Goal: Information Seeking & Learning: Learn about a topic

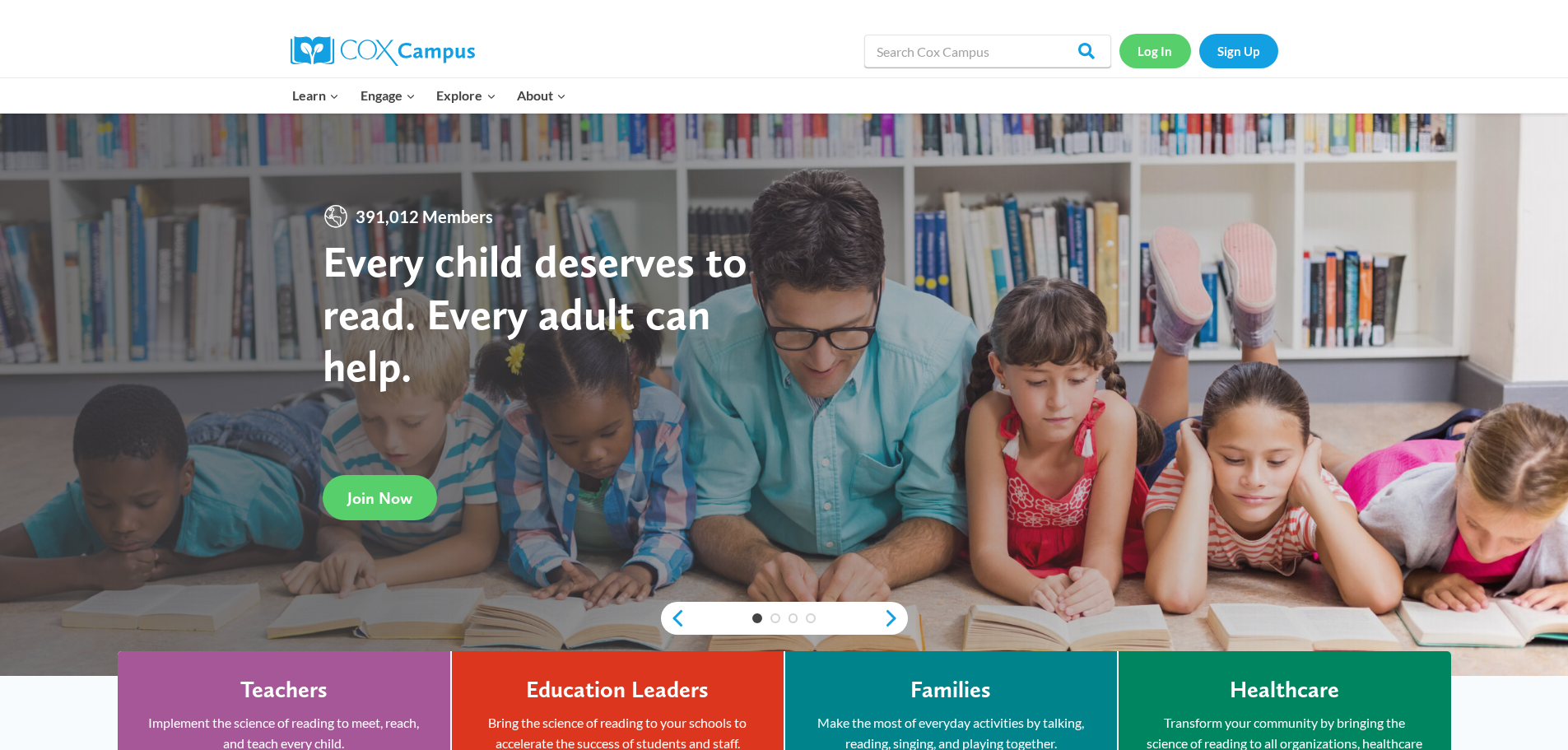
click at [1152, 57] on link "Log In" at bounding box center [1155, 50] width 71 height 34
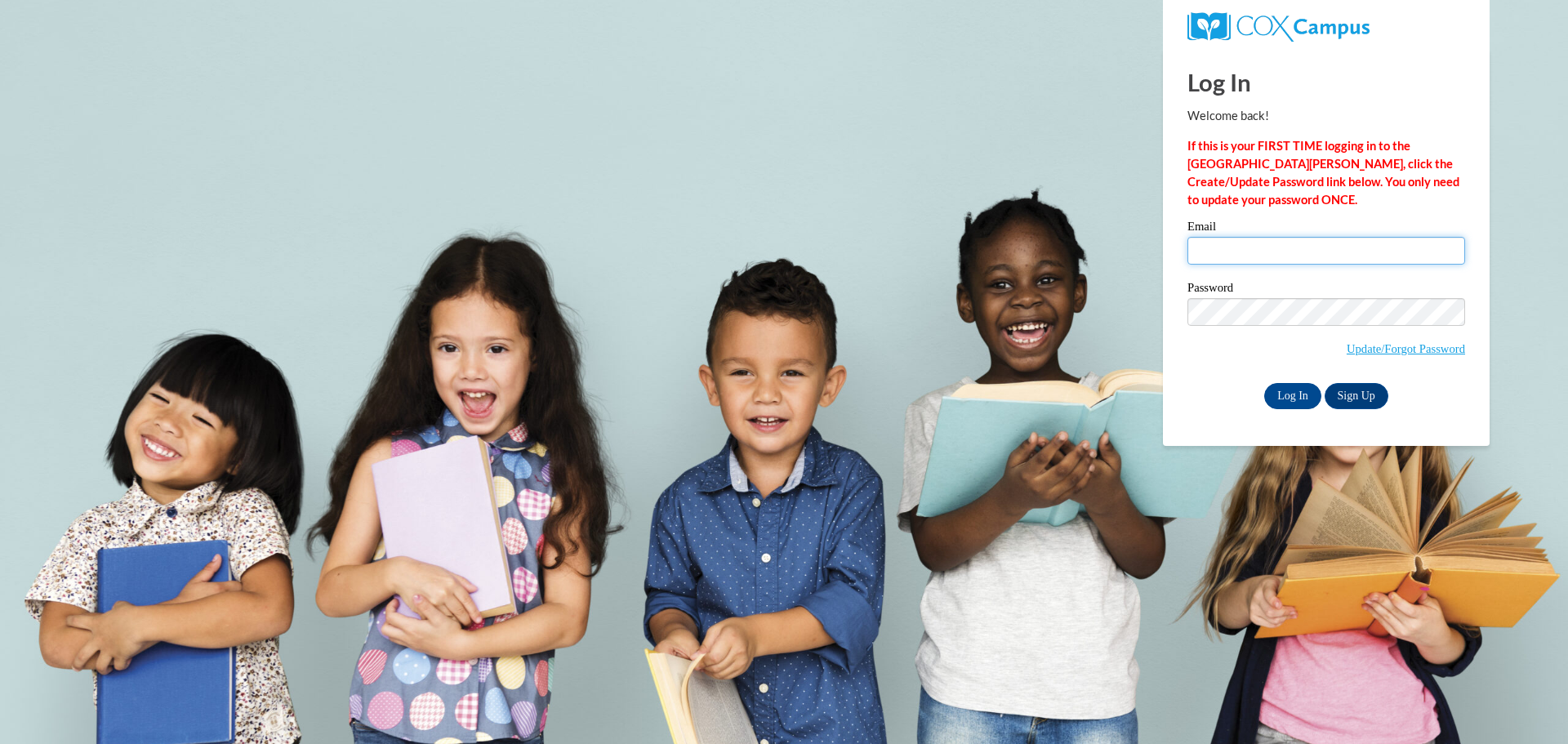
click at [1237, 255] on input "Email" at bounding box center [1326, 250] width 278 height 28
type input "best03us@yahoo.com"
click at [1304, 396] on input "Log In" at bounding box center [1293, 395] width 57 height 26
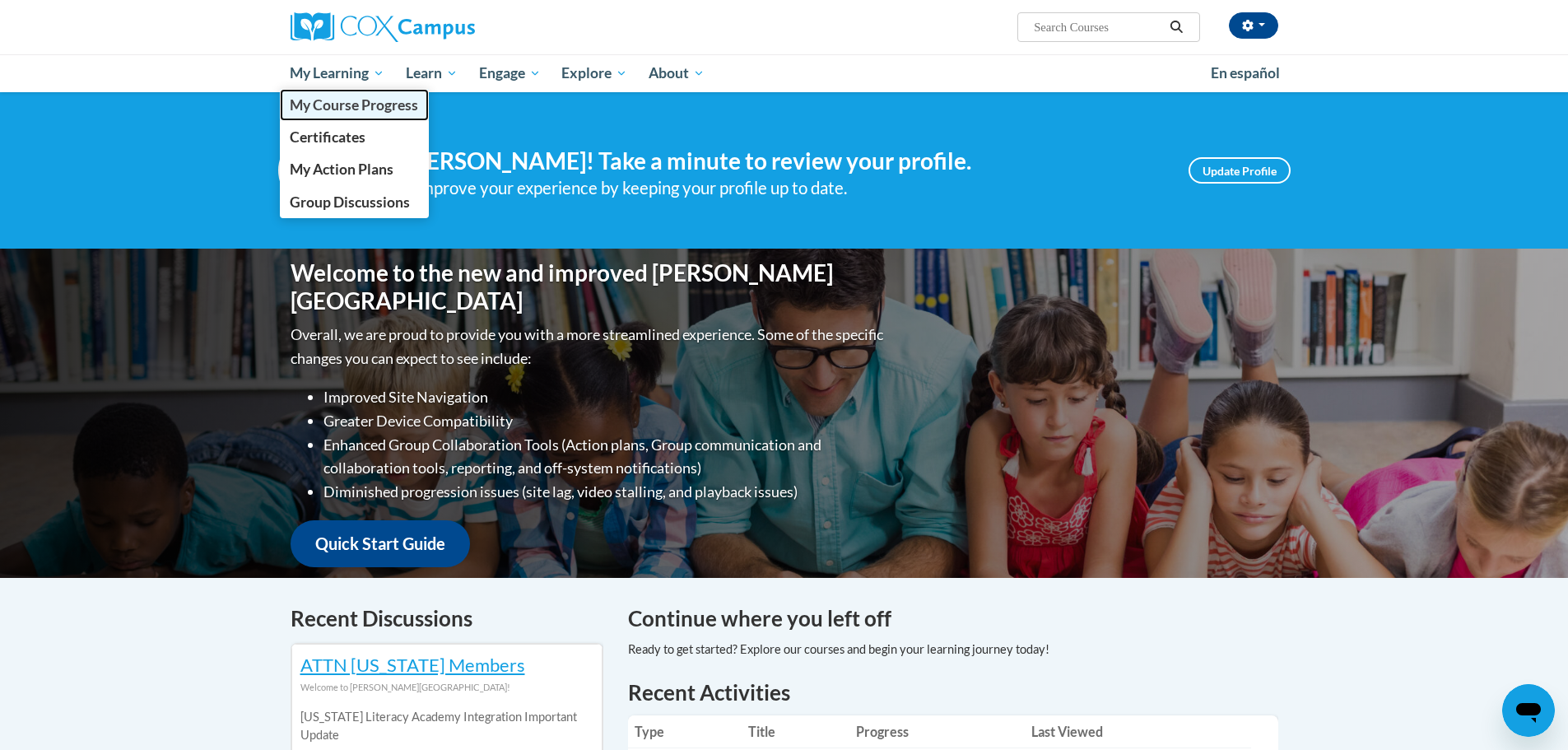
click at [367, 112] on span "My Course Progress" at bounding box center [353, 105] width 128 height 17
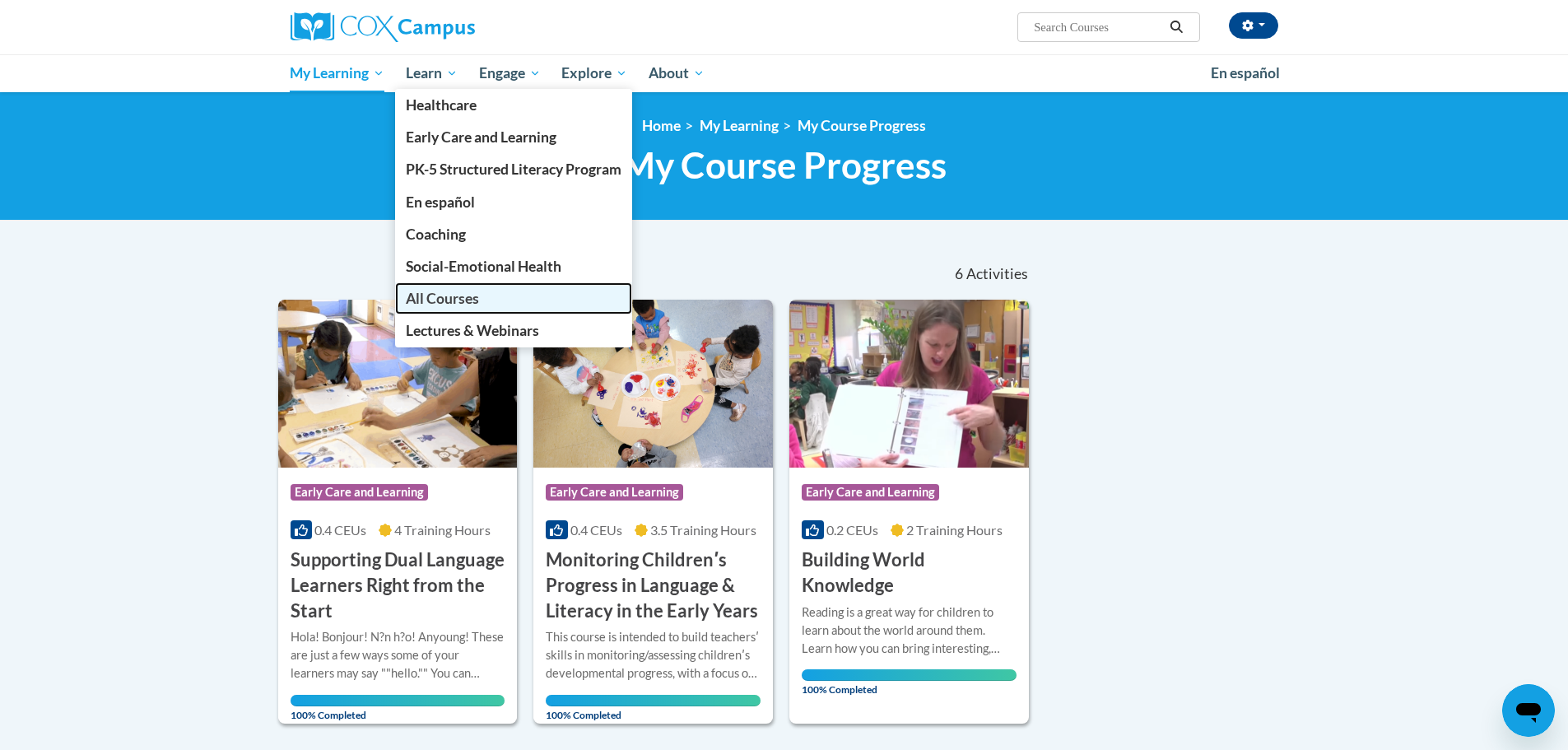
click at [456, 295] on span "All Courses" at bounding box center [442, 298] width 73 height 17
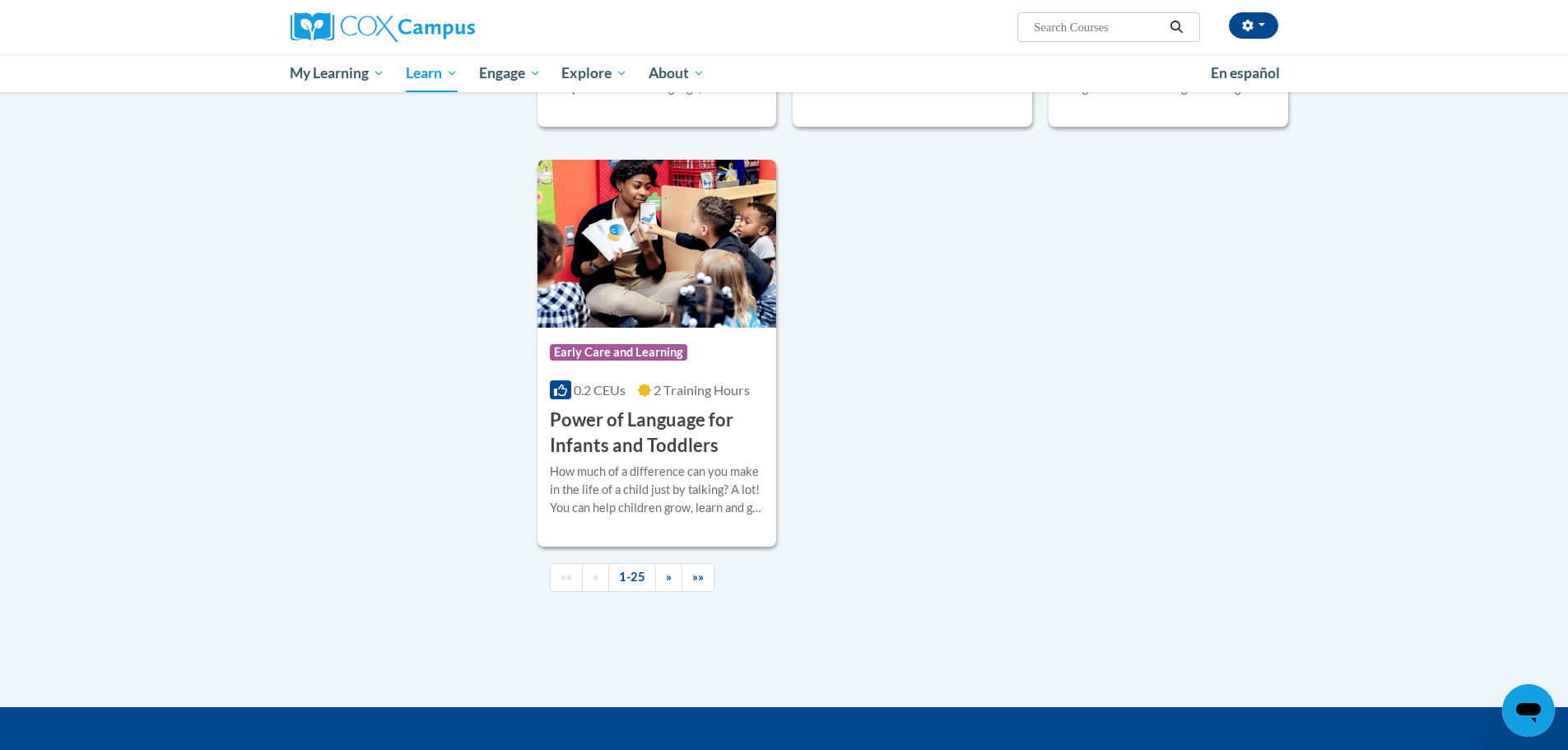
scroll to position [3846, 0]
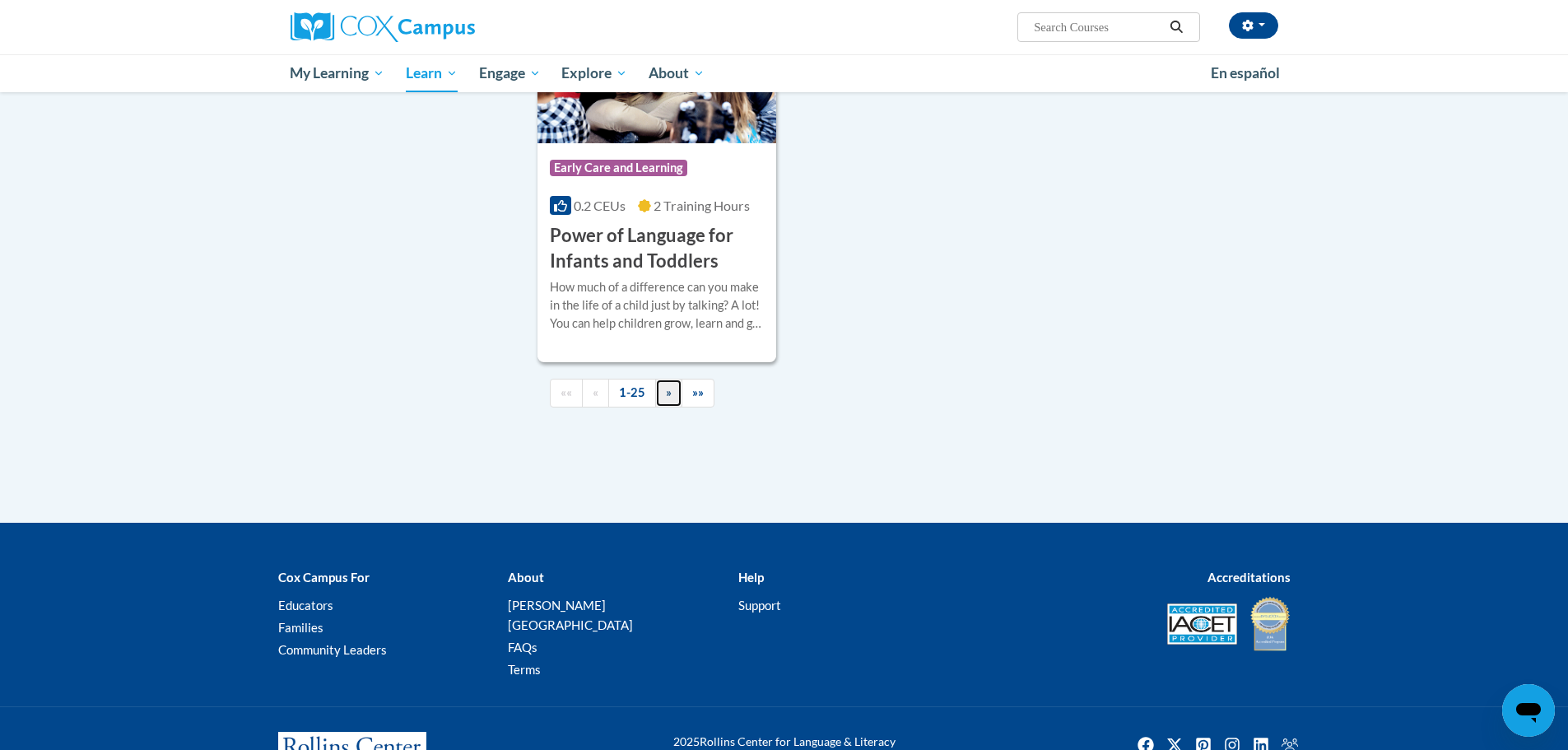
click at [671, 407] on link "»" at bounding box center [668, 393] width 27 height 29
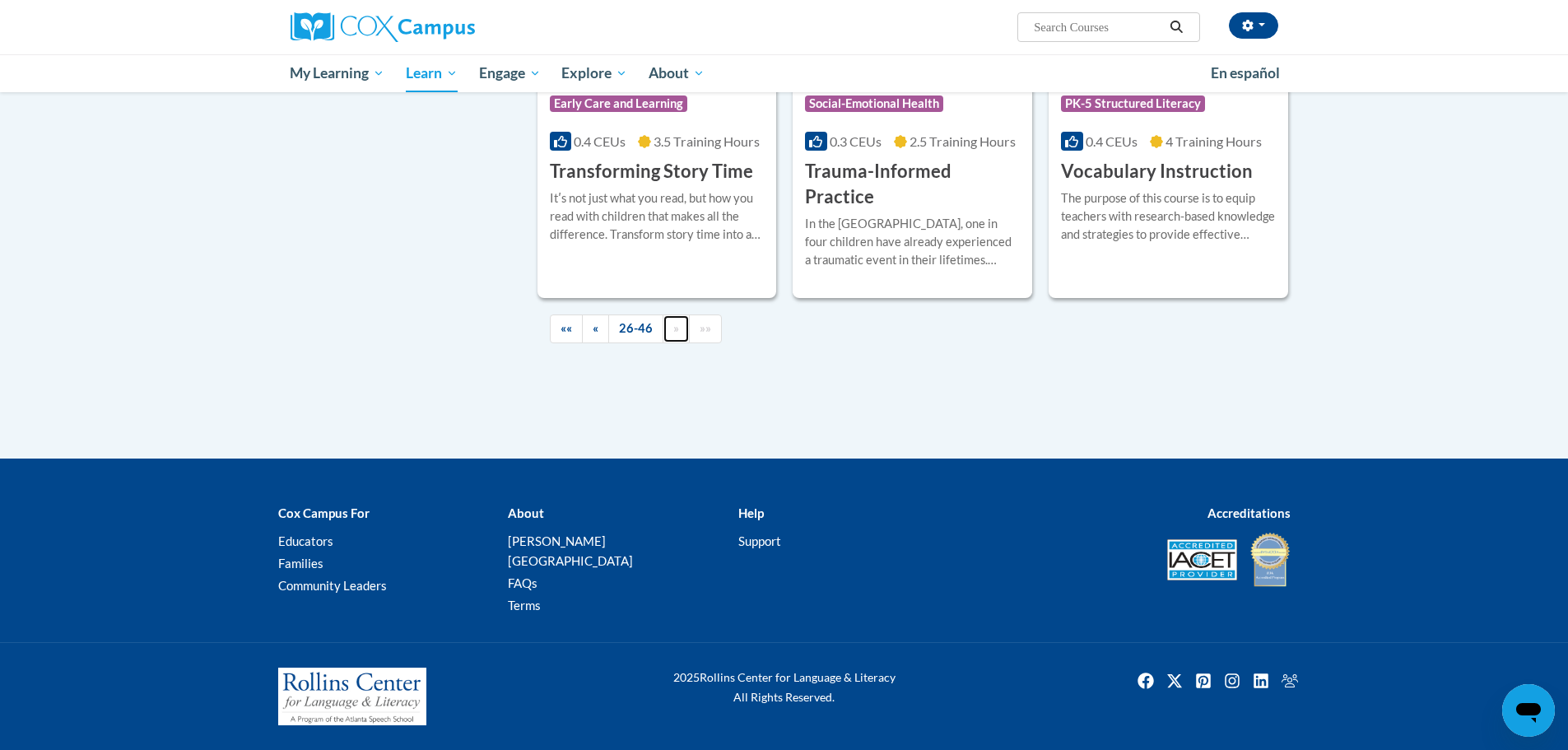
scroll to position [2823, 0]
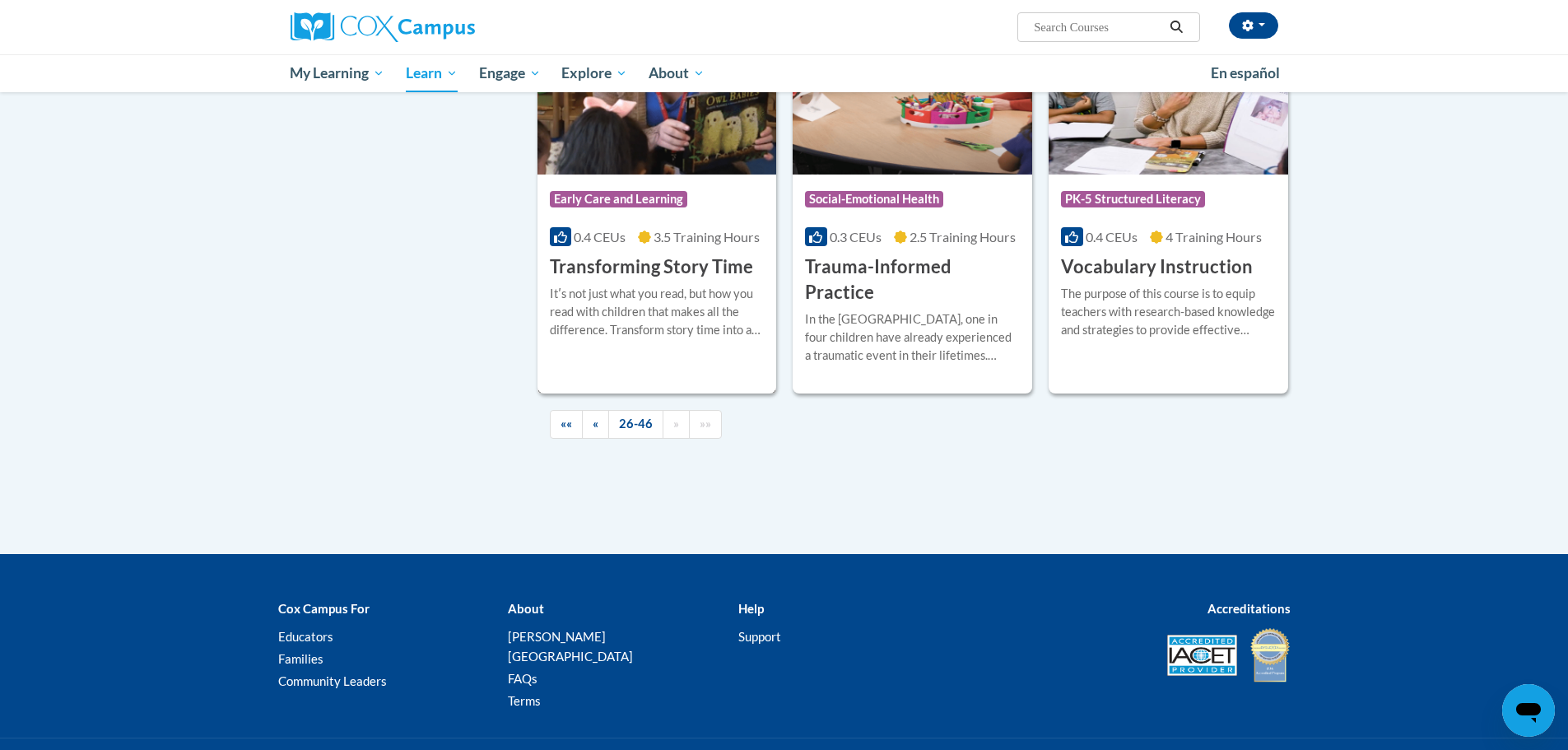
click at [620, 183] on div "Course Category: Early Care and Learning" at bounding box center [657, 201] width 215 height 37
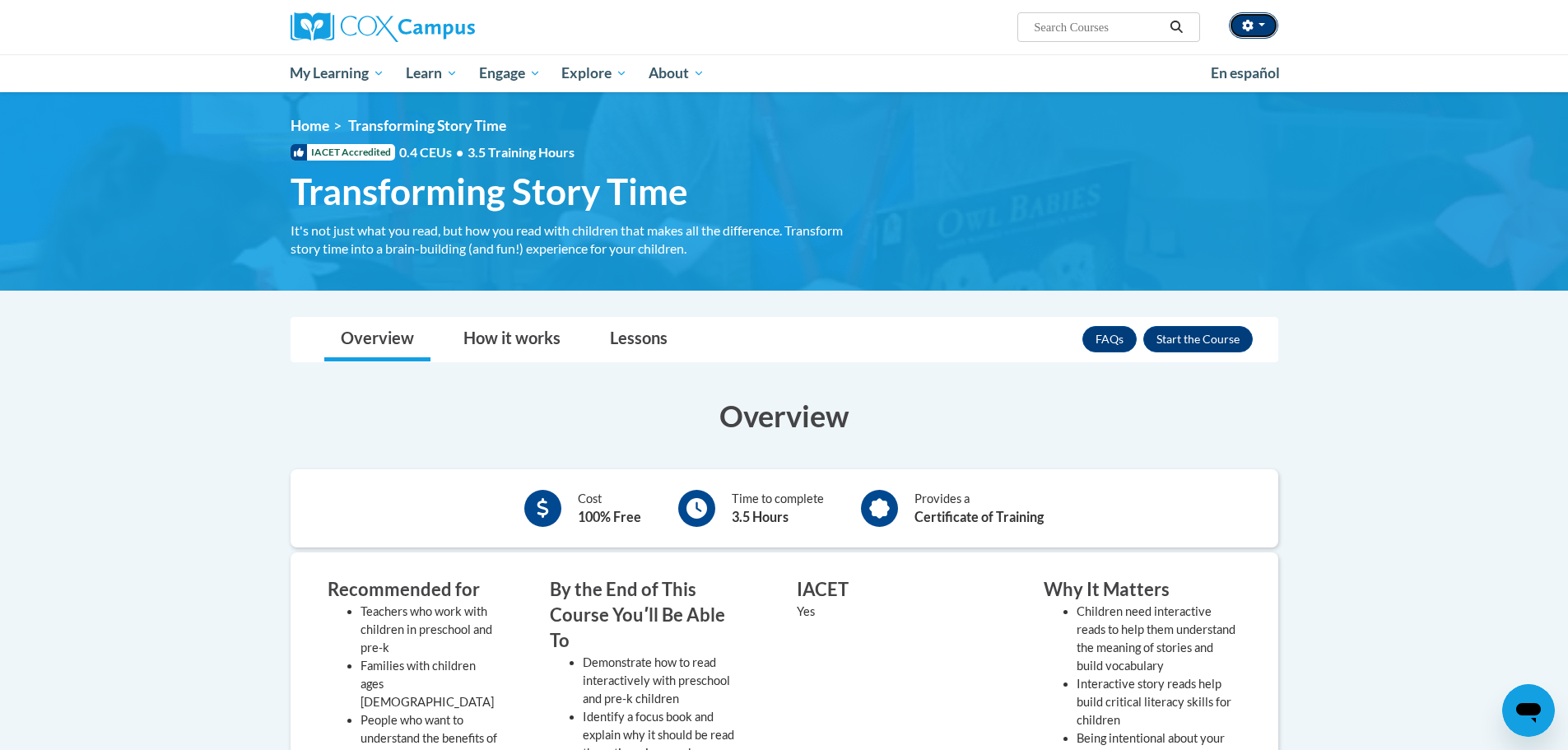
click at [1271, 30] on button "button" at bounding box center [1253, 25] width 49 height 26
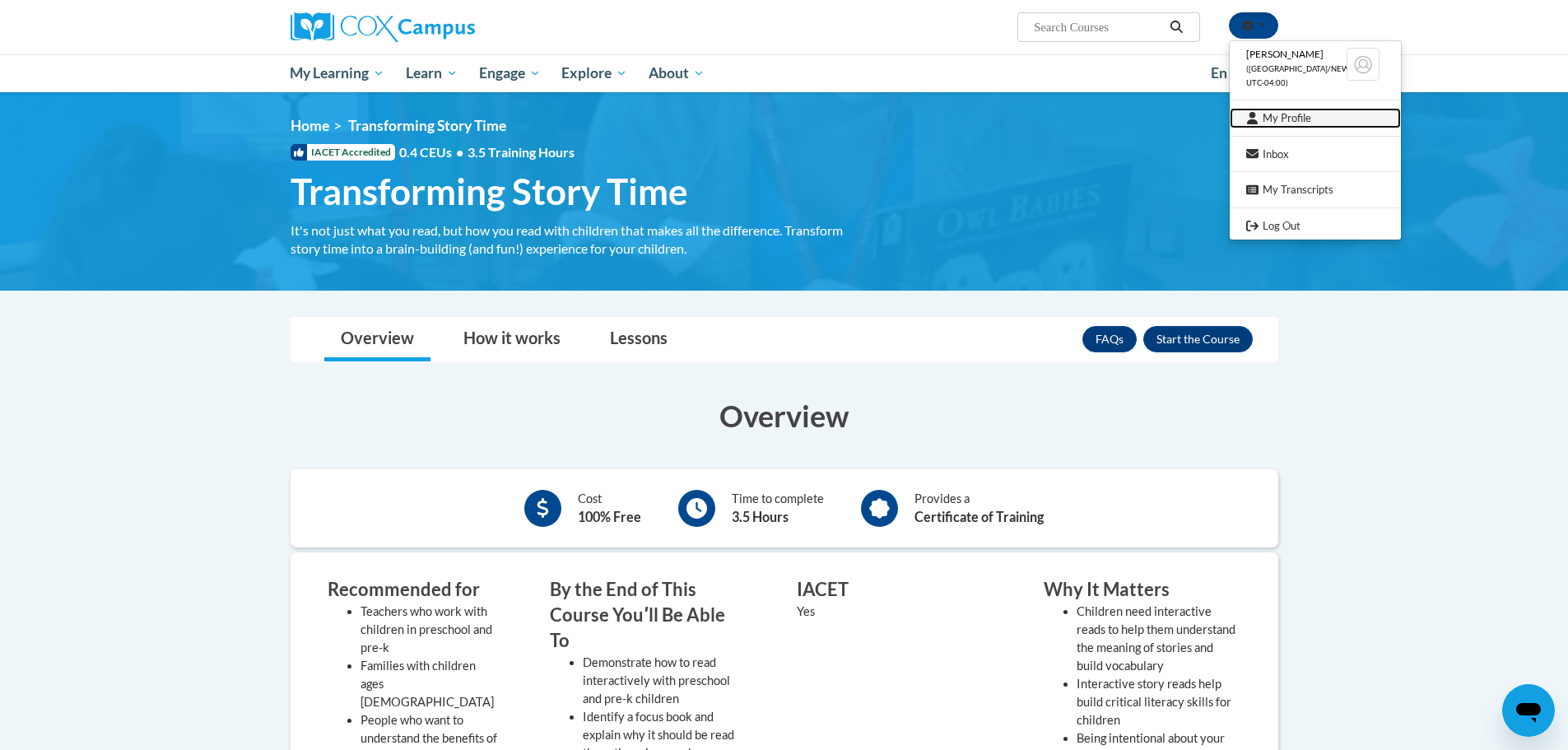
click at [1325, 121] on link "My Profile" at bounding box center [1316, 117] width 171 height 20
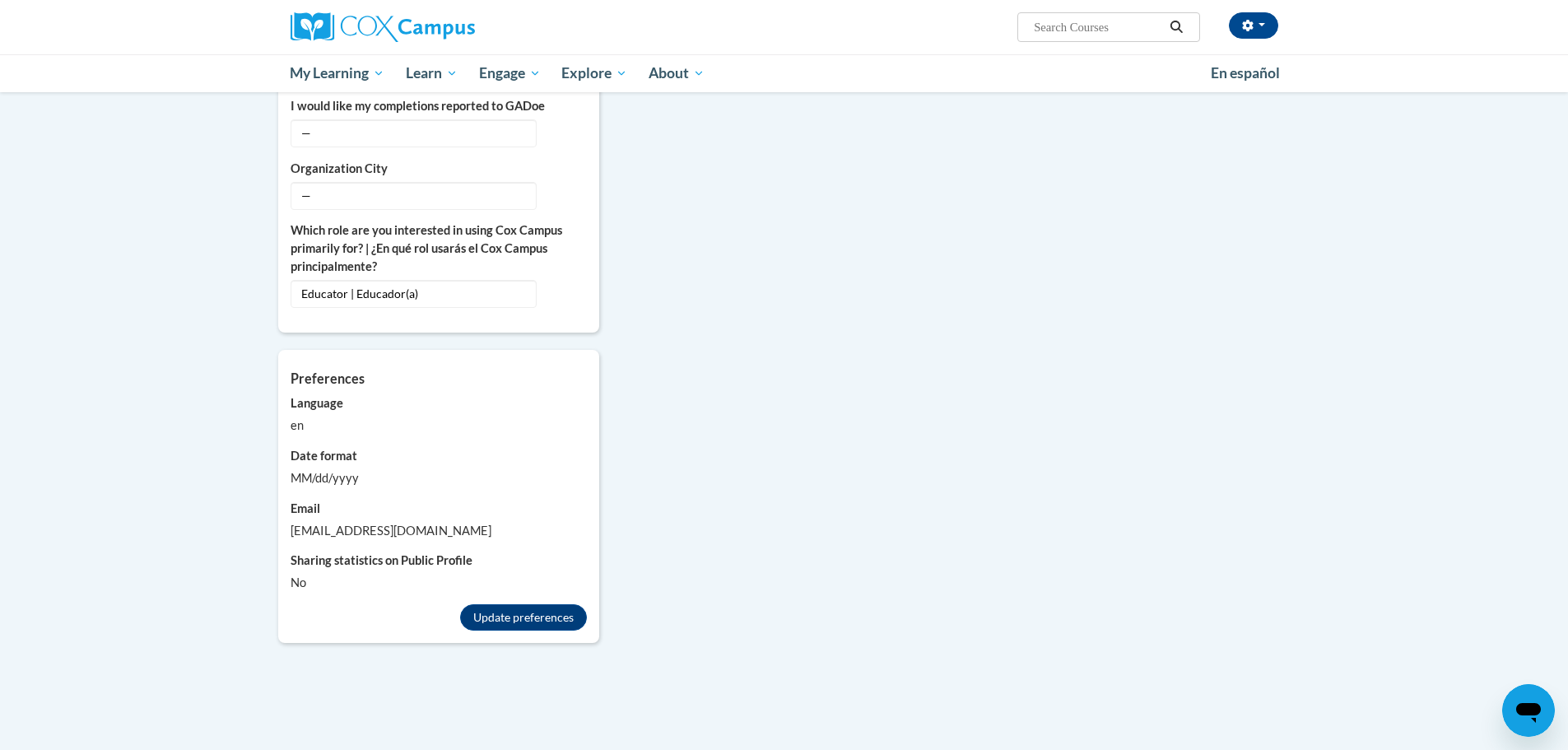
scroll to position [1151, 0]
